Goal: Check status

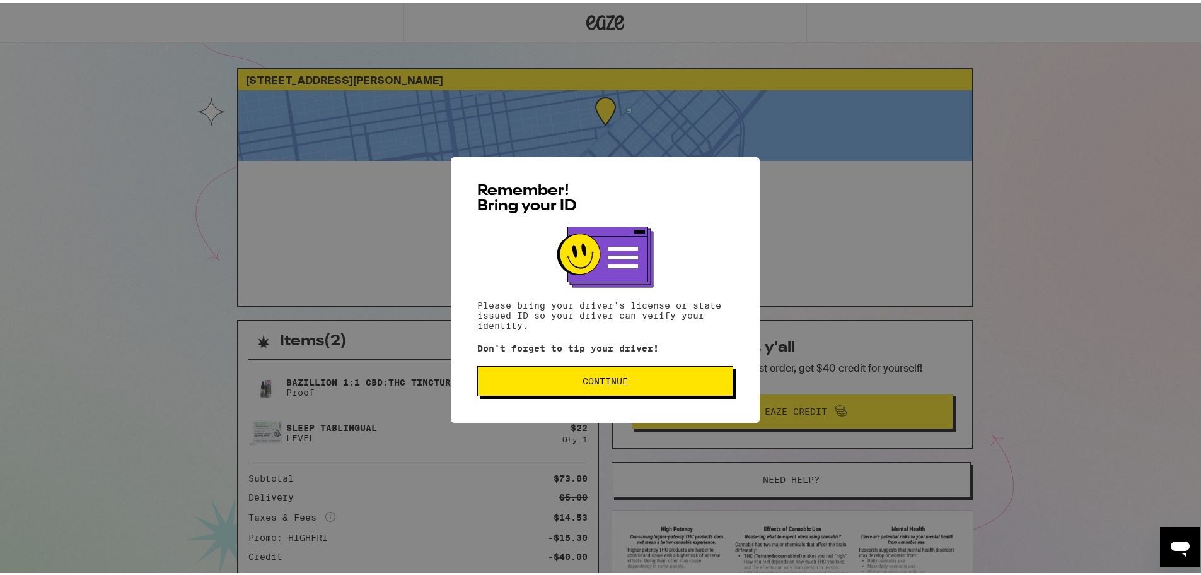
click at [585, 393] on button "Continue" at bounding box center [605, 378] width 256 height 30
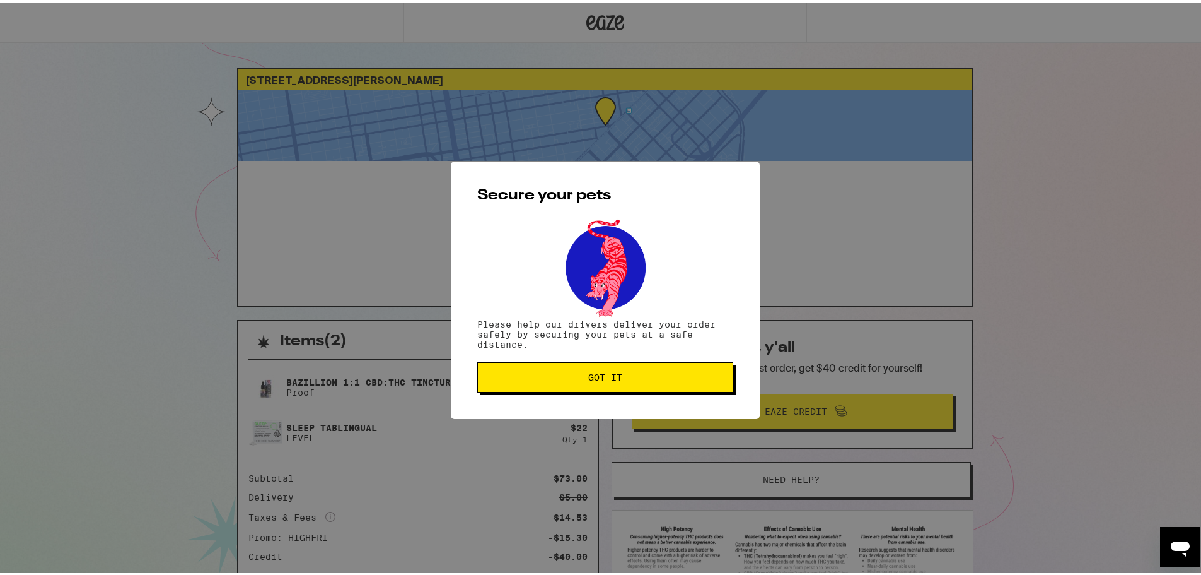
click at [616, 379] on span "Got it" at bounding box center [605, 374] width 34 height 9
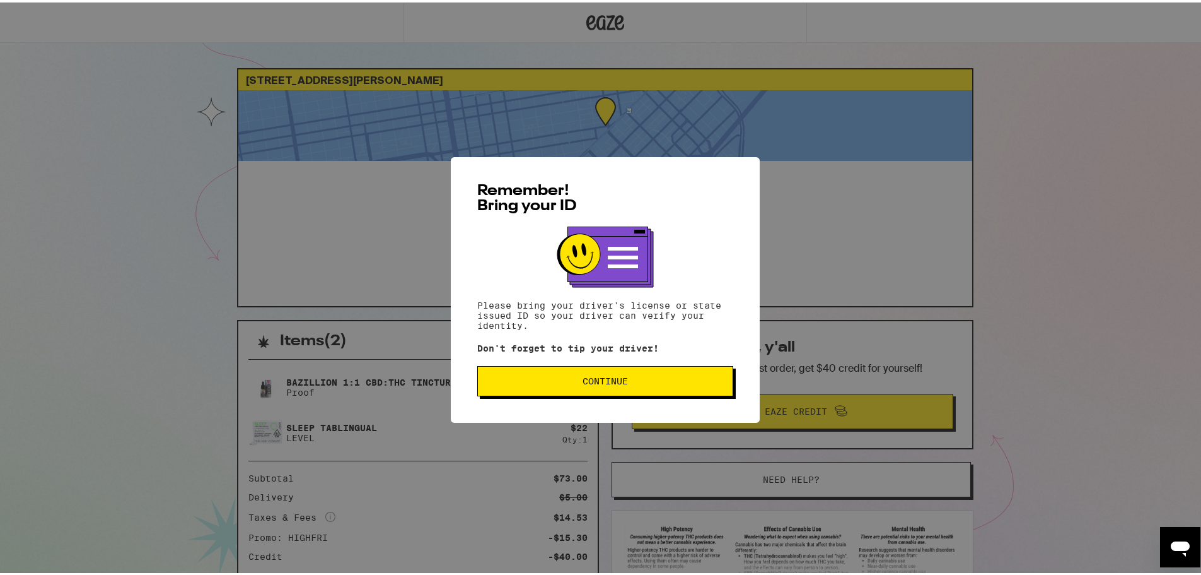
click at [564, 383] on span "Continue" at bounding box center [605, 378] width 235 height 9
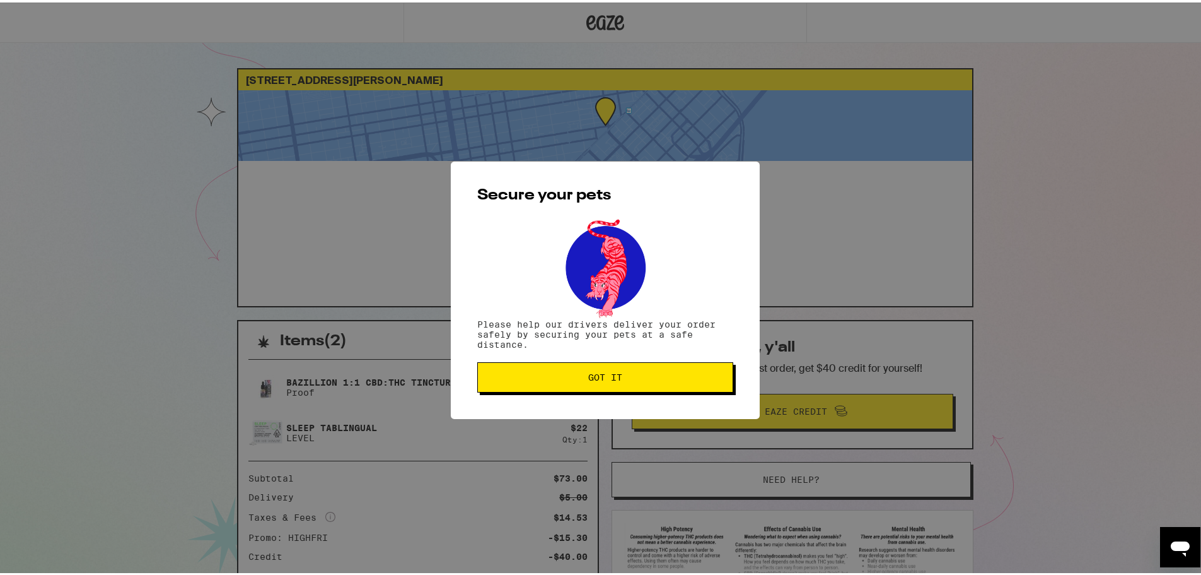
click at [599, 373] on span "Got it" at bounding box center [605, 374] width 34 height 9
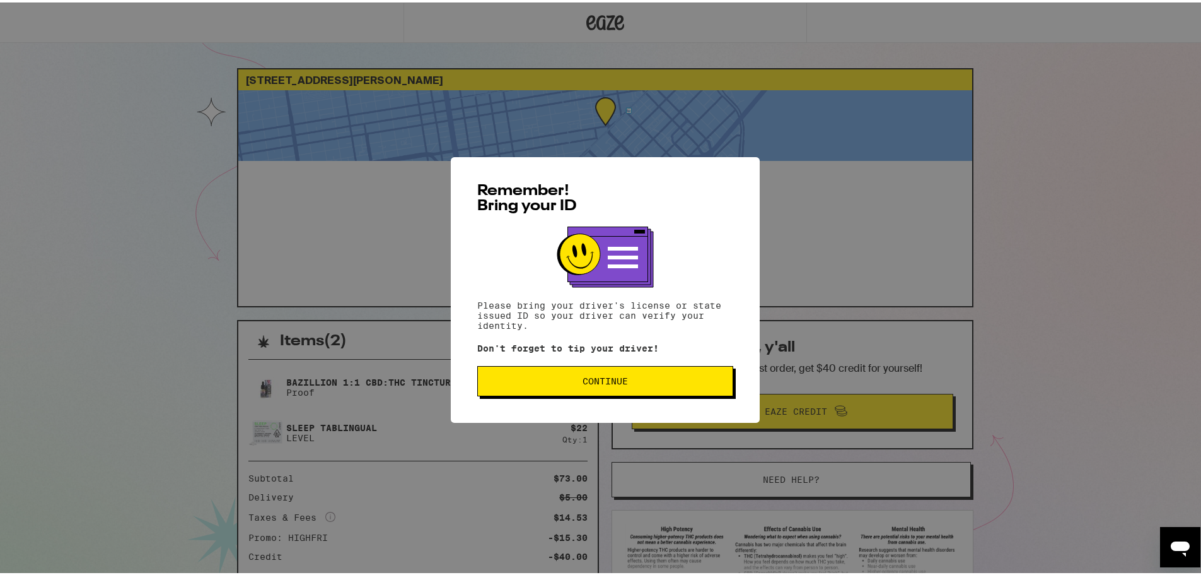
click at [593, 377] on span "Continue" at bounding box center [605, 378] width 45 height 9
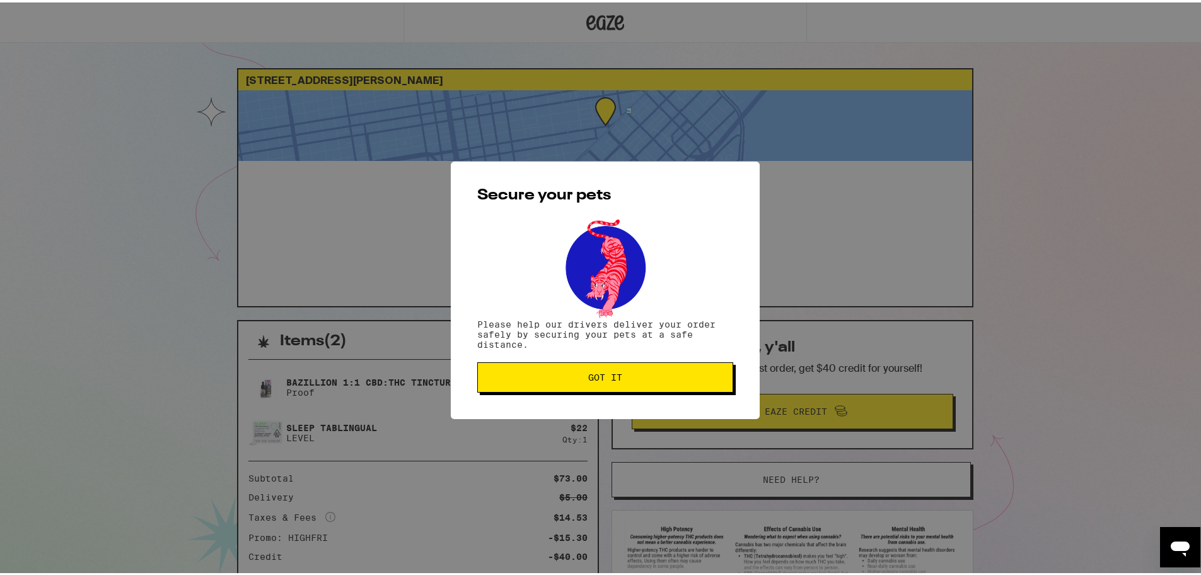
click at [593, 378] on span "Got it" at bounding box center [605, 374] width 34 height 9
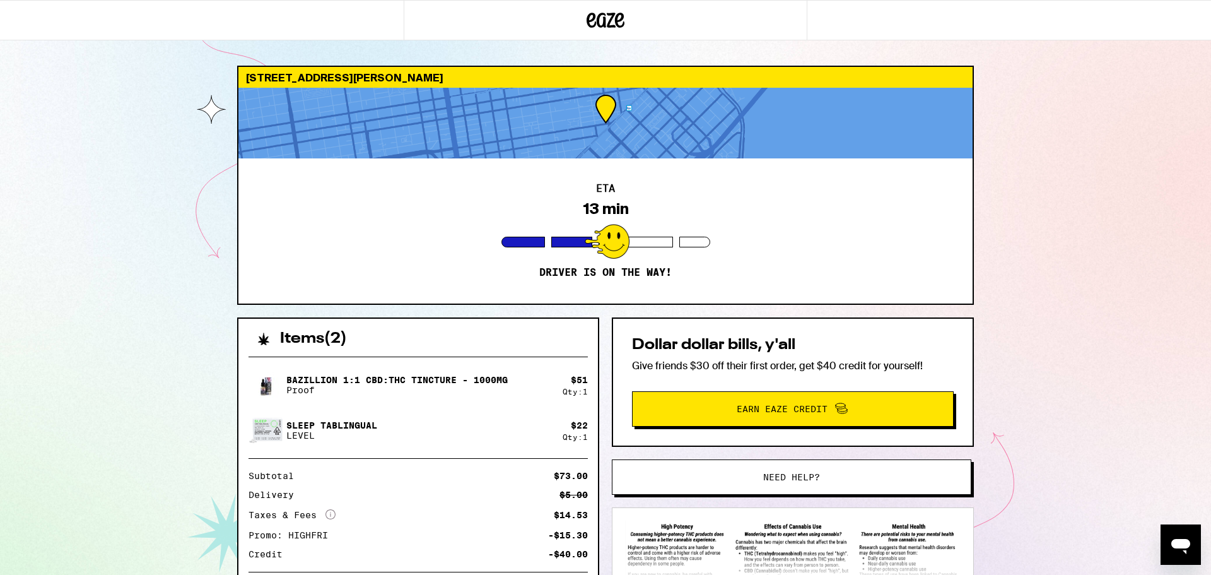
click at [1085, 303] on div "[STREET_ADDRESS][PERSON_NAME] ETA 13 min Driver is on the way! Items ( 2 ) Bazi…" at bounding box center [605, 343] width 1211 height 687
click at [1098, 298] on div "[STREET_ADDRESS][PERSON_NAME] ETA 13 min Driver is on the way! Items ( 2 ) Bazi…" at bounding box center [605, 343] width 1211 height 687
